Goal: Transaction & Acquisition: Purchase product/service

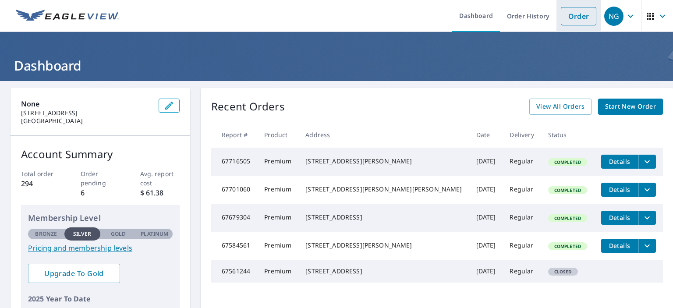
click at [562, 22] on link "Order" at bounding box center [579, 16] width 36 height 18
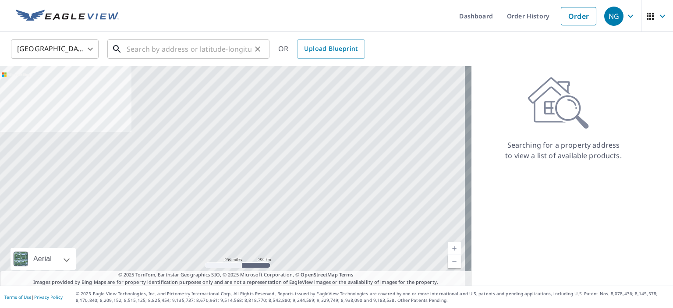
click at [171, 50] on input "text" at bounding box center [189, 49] width 125 height 25
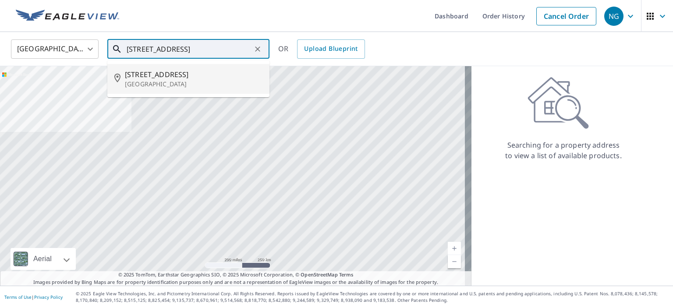
click at [160, 82] on p "[GEOGRAPHIC_DATA]" at bounding box center [194, 84] width 138 height 9
type input "[STREET_ADDRESS]"
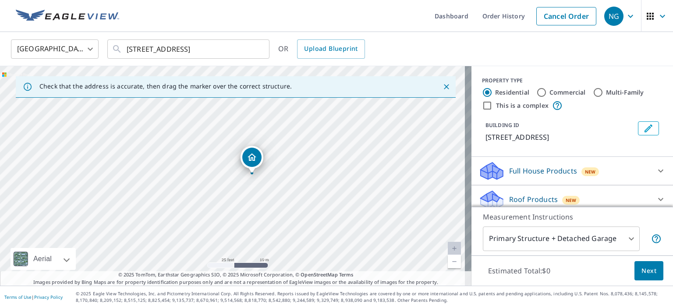
click at [525, 240] on body "NG NG Dashboard Order History Cancel Order NG [GEOGRAPHIC_DATA] [GEOGRAPHIC_DAT…" at bounding box center [336, 154] width 673 height 308
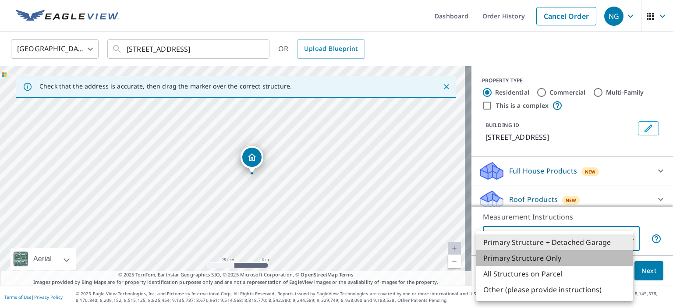
click at [524, 253] on li "Primary Structure Only" at bounding box center [555, 258] width 157 height 16
type input "2"
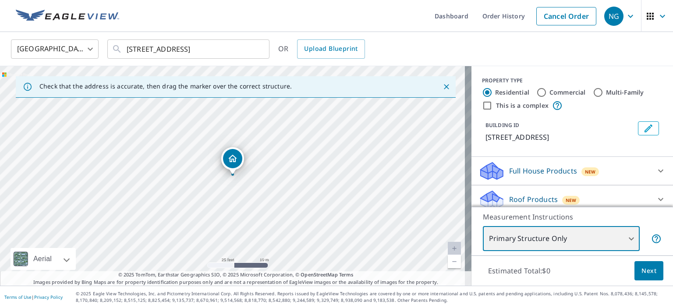
scroll to position [44, 0]
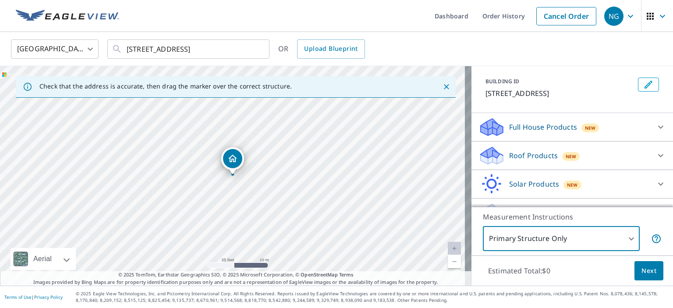
click at [531, 132] on p "Full House Products" at bounding box center [543, 127] width 68 height 11
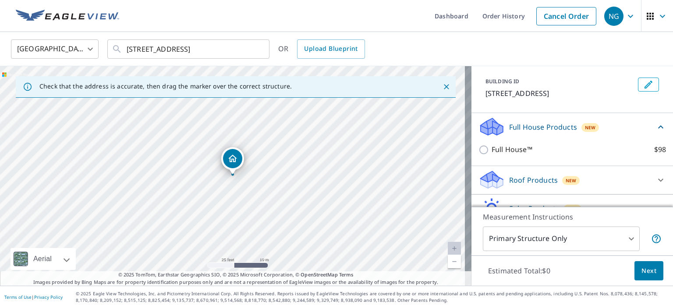
click at [517, 172] on div "Roof Products New" at bounding box center [565, 180] width 172 height 21
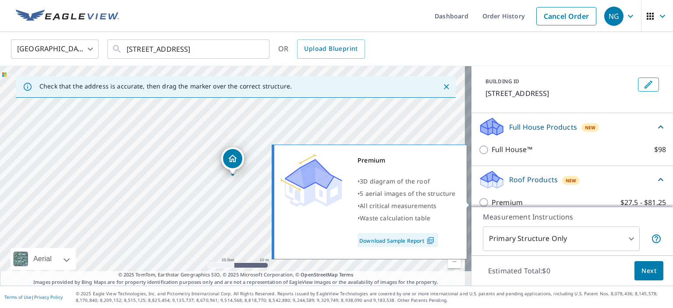
click at [500, 202] on p "Premium" at bounding box center [507, 202] width 31 height 11
click at [492, 202] on input "Premium $27.5 - $81.25" at bounding box center [485, 202] width 13 height 11
checkbox input "true"
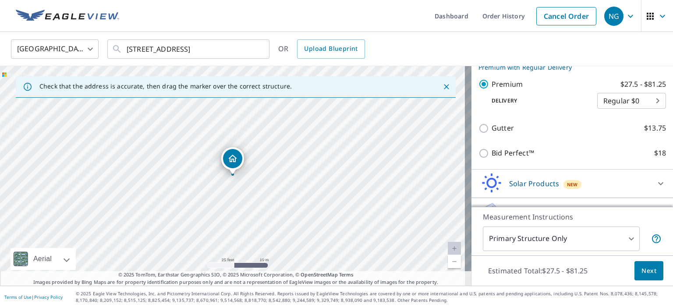
scroll to position [194, 0]
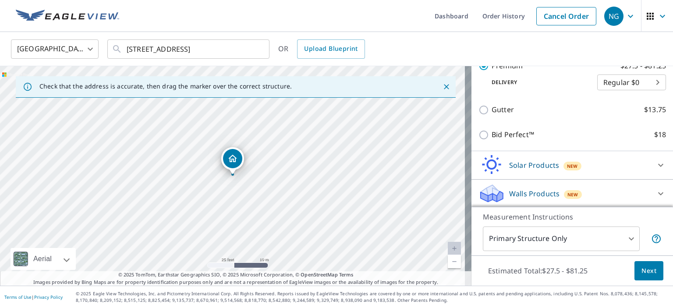
click at [646, 273] on span "Next" at bounding box center [649, 271] width 15 height 11
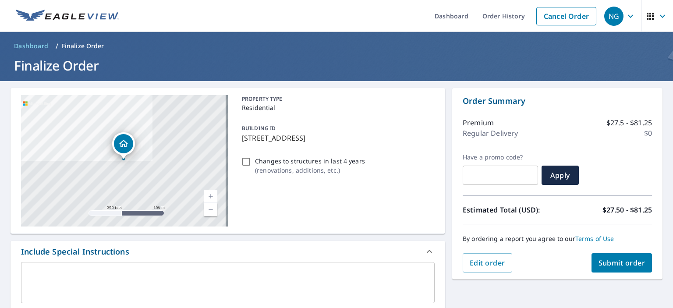
scroll to position [175, 0]
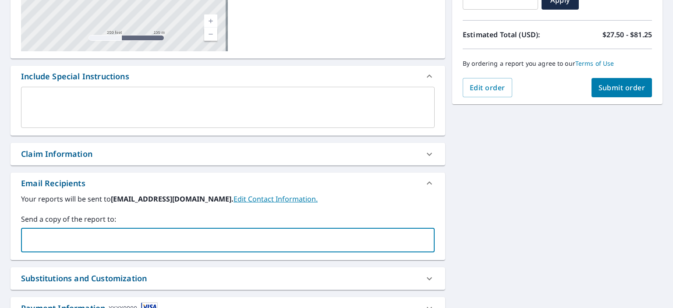
click at [85, 236] on input "text" at bounding box center [221, 240] width 393 height 17
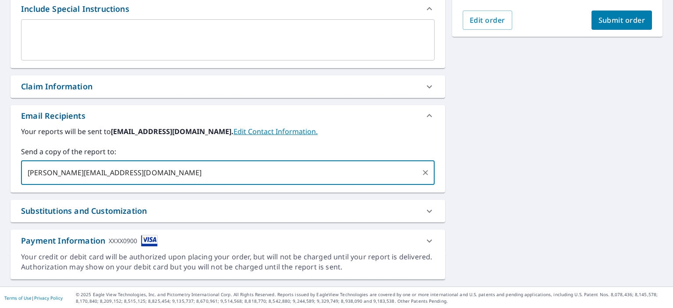
type input "[PERSON_NAME][EMAIL_ADDRESS][DOMAIN_NAME]"
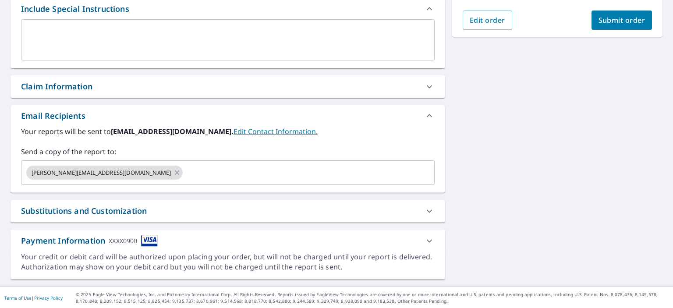
click at [112, 219] on div "Substitutions and Customization" at bounding box center [228, 211] width 435 height 22
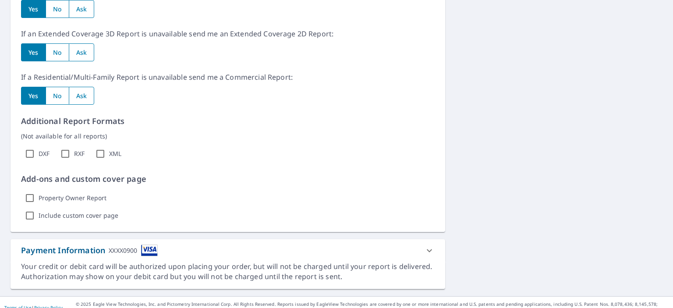
scroll to position [510, 0]
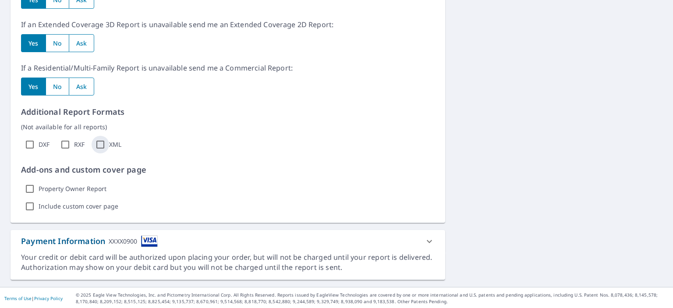
click at [96, 140] on input "XML" at bounding box center [101, 145] width 18 height 18
checkbox input "true"
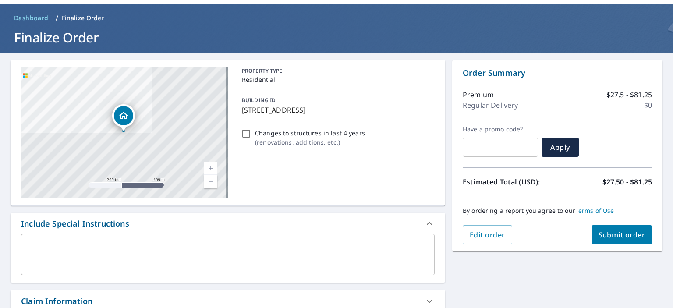
scroll to position [0, 0]
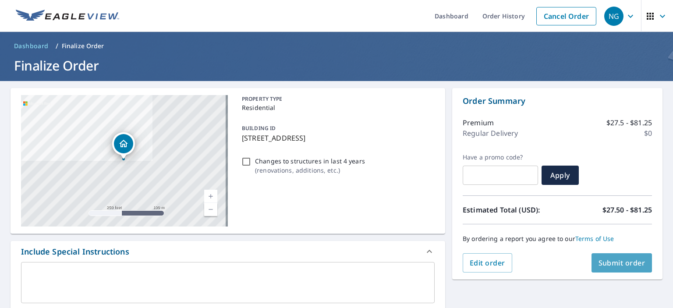
click at [624, 262] on span "Submit order" at bounding box center [622, 263] width 47 height 10
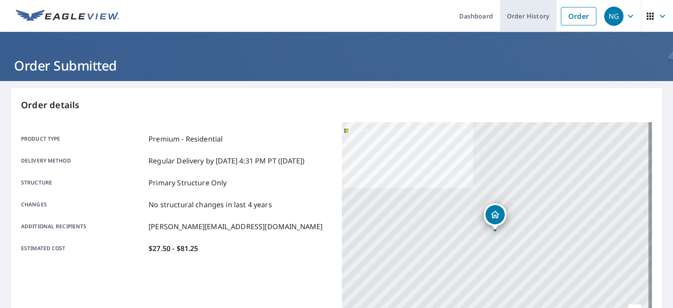
click at [513, 19] on link "Order History" at bounding box center [528, 16] width 57 height 32
